Goal: Task Accomplishment & Management: Use online tool/utility

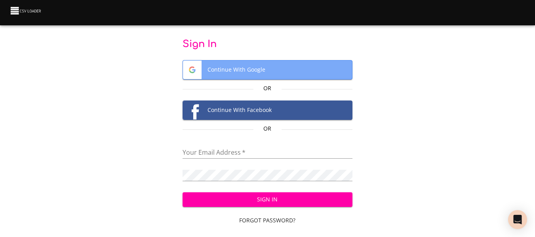
click at [247, 76] on span "Continue With Google" at bounding box center [267, 70] width 169 height 19
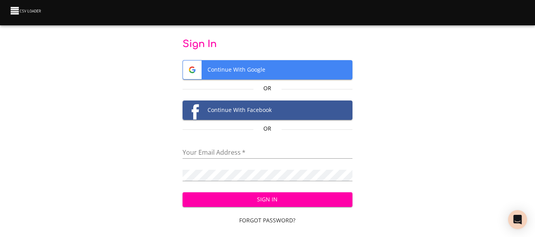
click at [248, 75] on span "Continue With Google" at bounding box center [267, 70] width 169 height 19
